Goal: Task Accomplishment & Management: Use online tool/utility

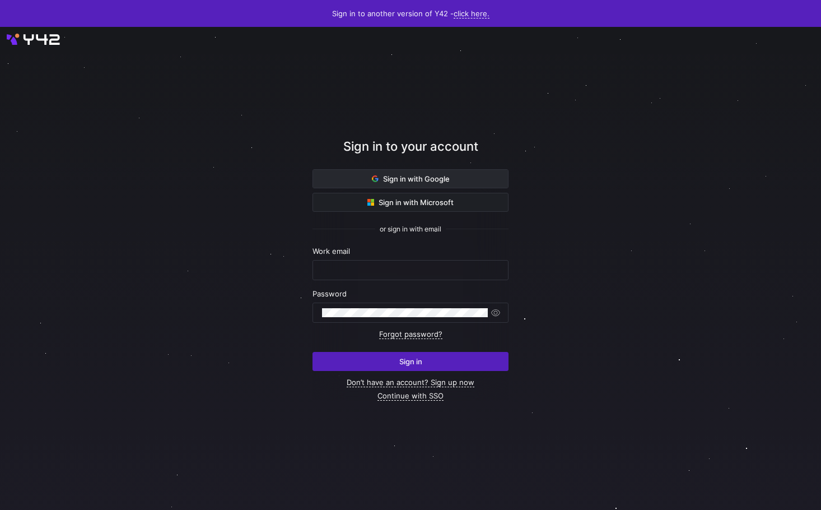
click at [432, 184] on span at bounding box center [410, 179] width 195 height 18
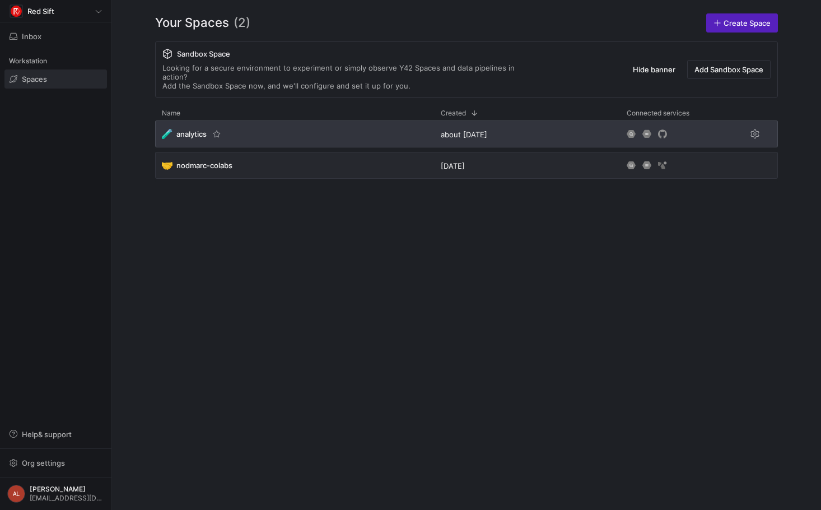
click at [329, 120] on div "🧪 analytics" at bounding box center [294, 133] width 279 height 27
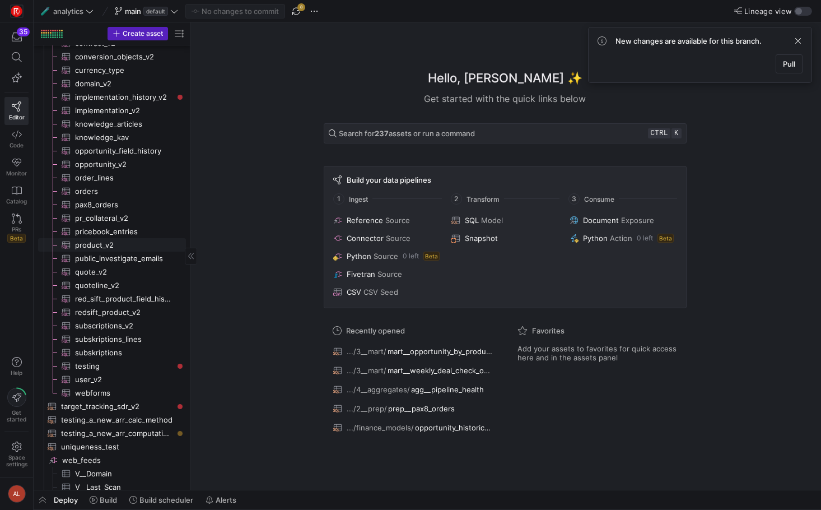
scroll to position [1120, 0]
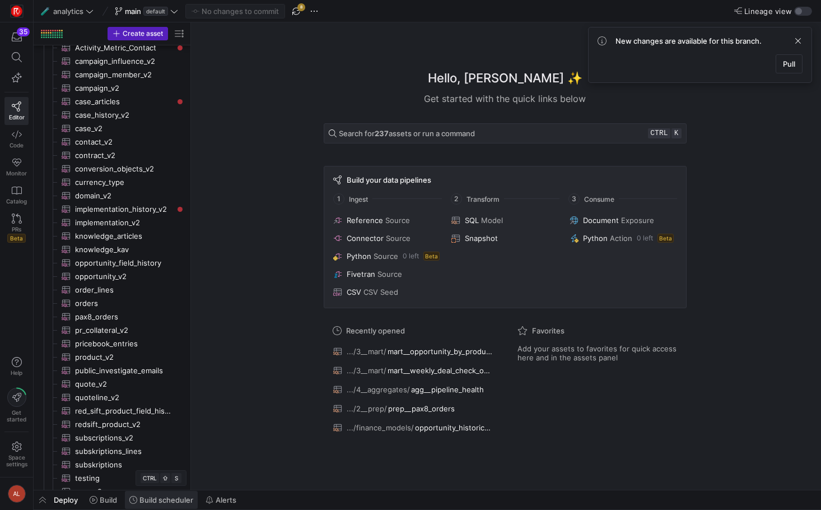
click at [156, 496] on span "Build scheduler" at bounding box center [166, 499] width 54 height 9
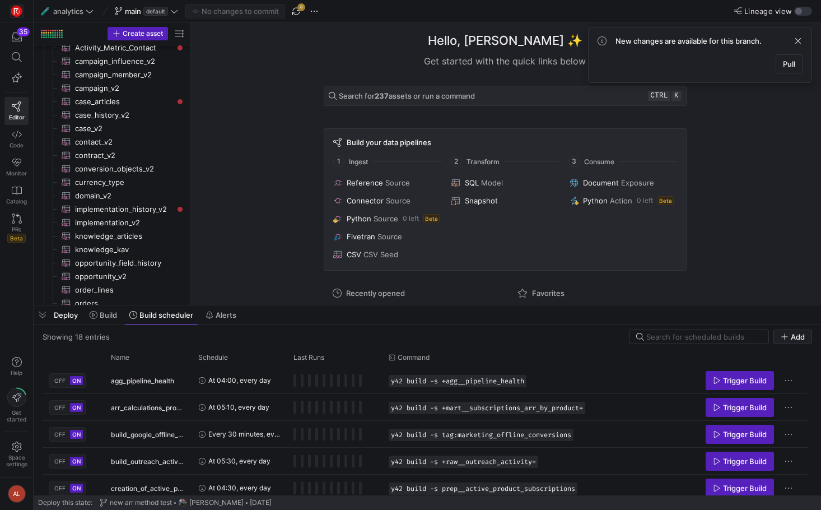
click at [59, 318] on span "Deploy" at bounding box center [66, 314] width 24 height 9
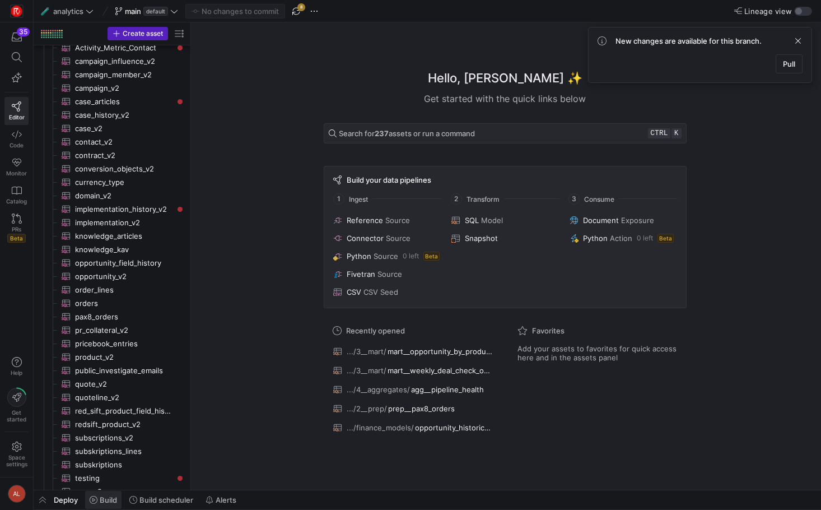
click at [102, 494] on span at bounding box center [103, 500] width 36 height 18
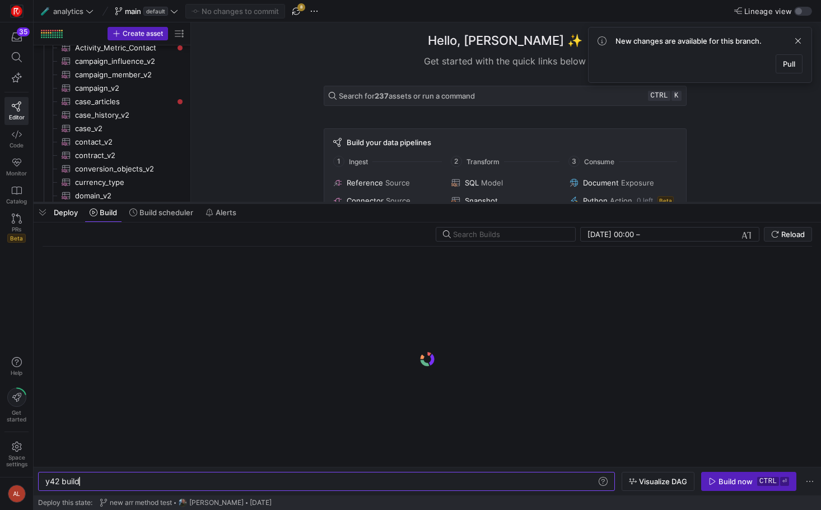
scroll to position [0, 34]
drag, startPoint x: 278, startPoint y: 305, endPoint x: 277, endPoint y: 199, distance: 105.3
click at [277, 200] on div at bounding box center [427, 202] width 787 height 4
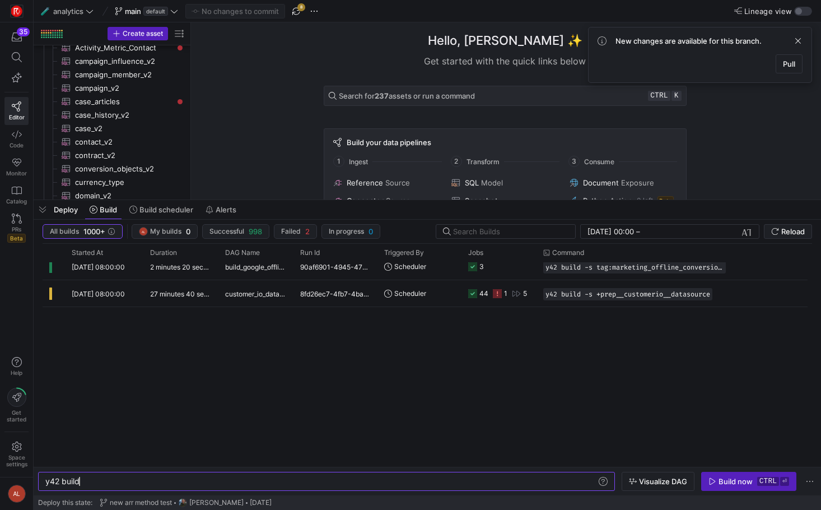
scroll to position [0, 0]
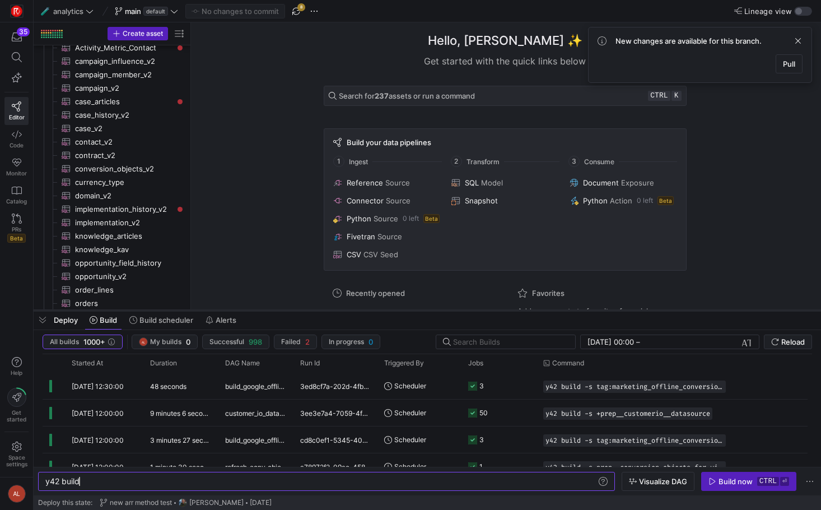
drag, startPoint x: 471, startPoint y: 198, endPoint x: 461, endPoint y: 308, distance: 110.8
click at [461, 308] on div at bounding box center [427, 310] width 787 height 4
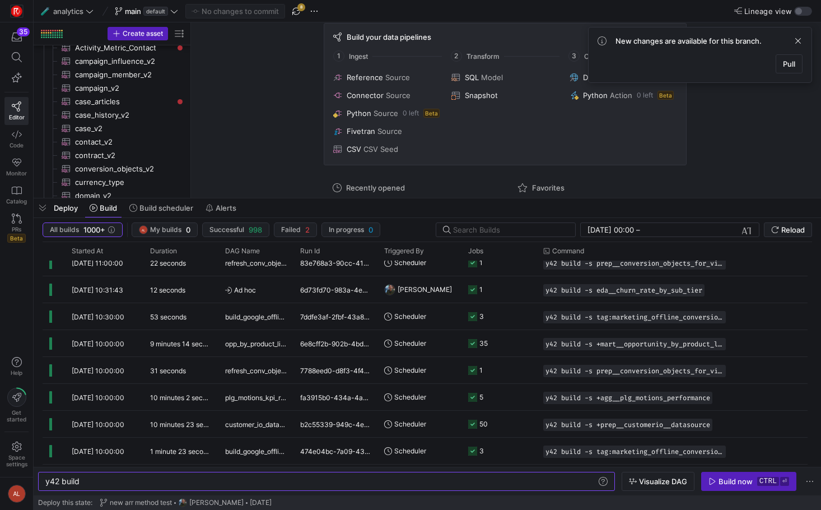
drag, startPoint x: 363, startPoint y: 310, endPoint x: 367, endPoint y: 198, distance: 112.0
click at [367, 198] on div at bounding box center [427, 198] width 787 height 4
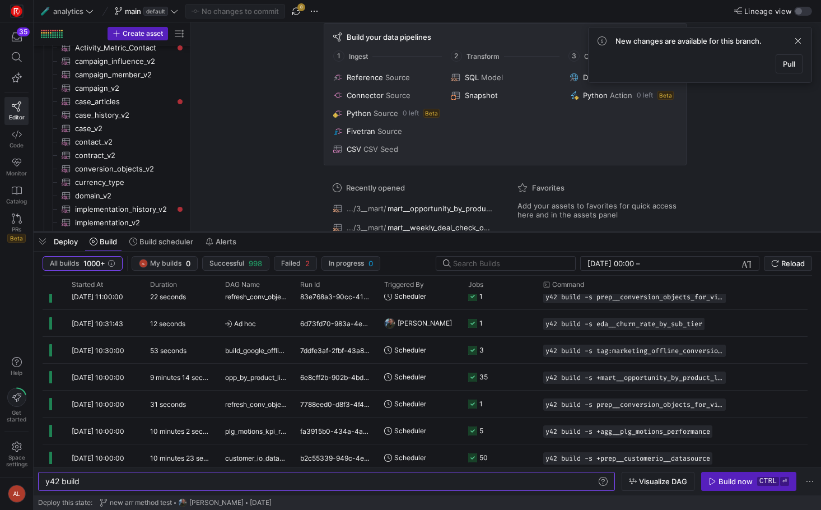
drag, startPoint x: 380, startPoint y: 199, endPoint x: 380, endPoint y: 232, distance: 33.6
click at [380, 232] on div at bounding box center [427, 232] width 787 height 4
